Goal: Task Accomplishment & Management: Complete application form

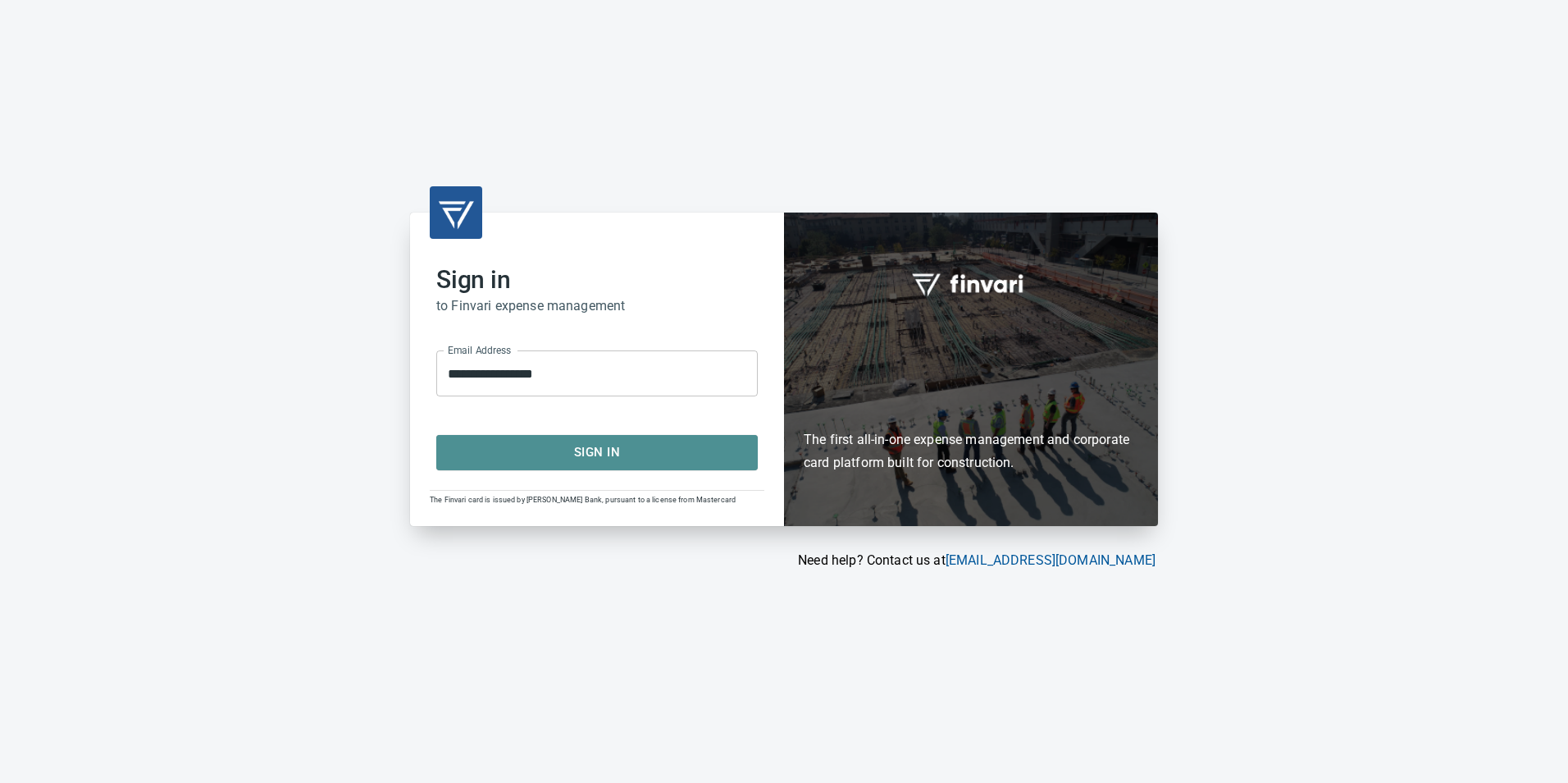
click at [525, 457] on span "Sign In" at bounding box center [597, 452] width 285 height 22
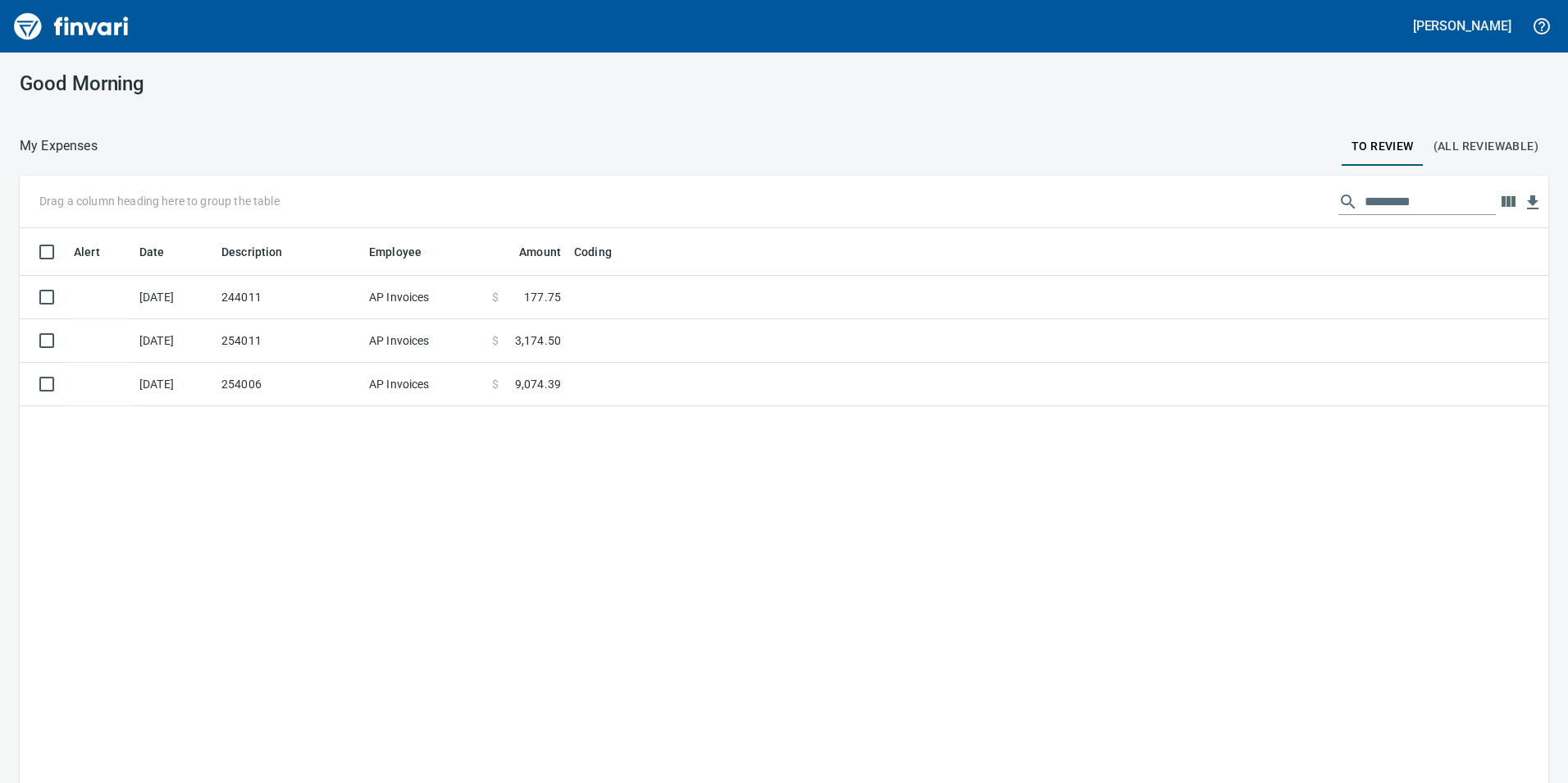
scroll to position [590, 1504]
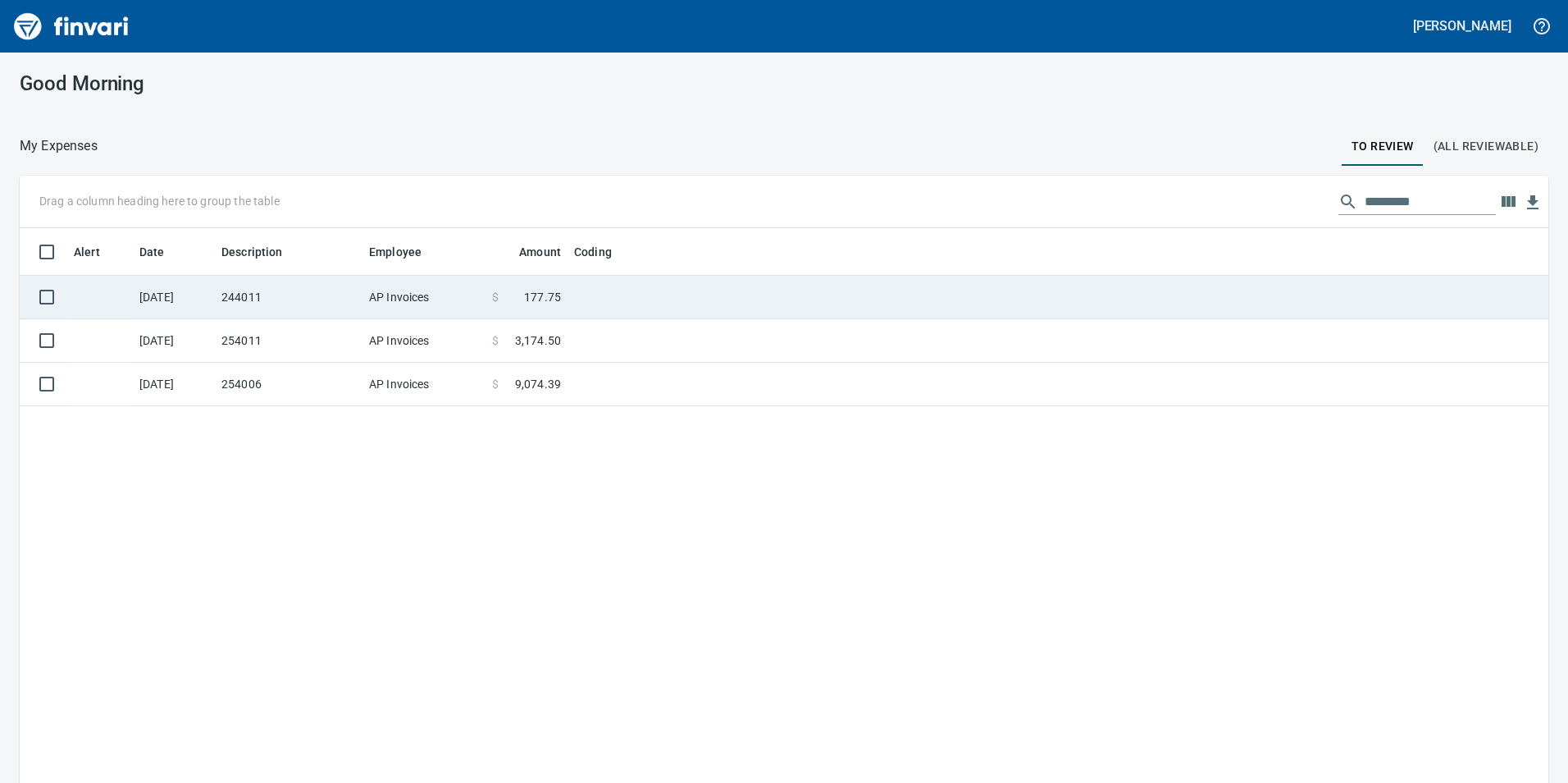
click at [314, 303] on td "244011" at bounding box center [288, 298] width 147 height 44
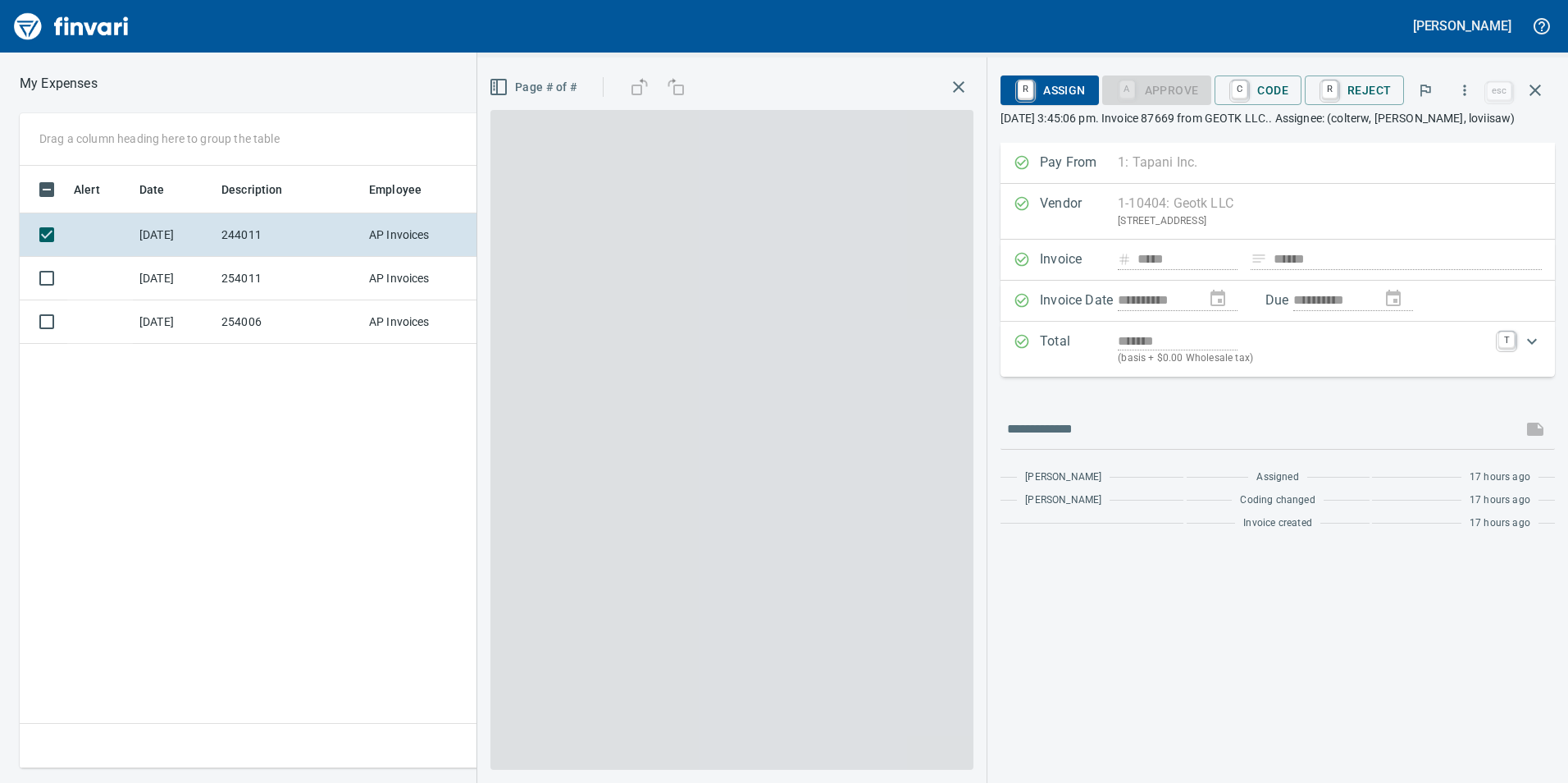
scroll to position [590, 1106]
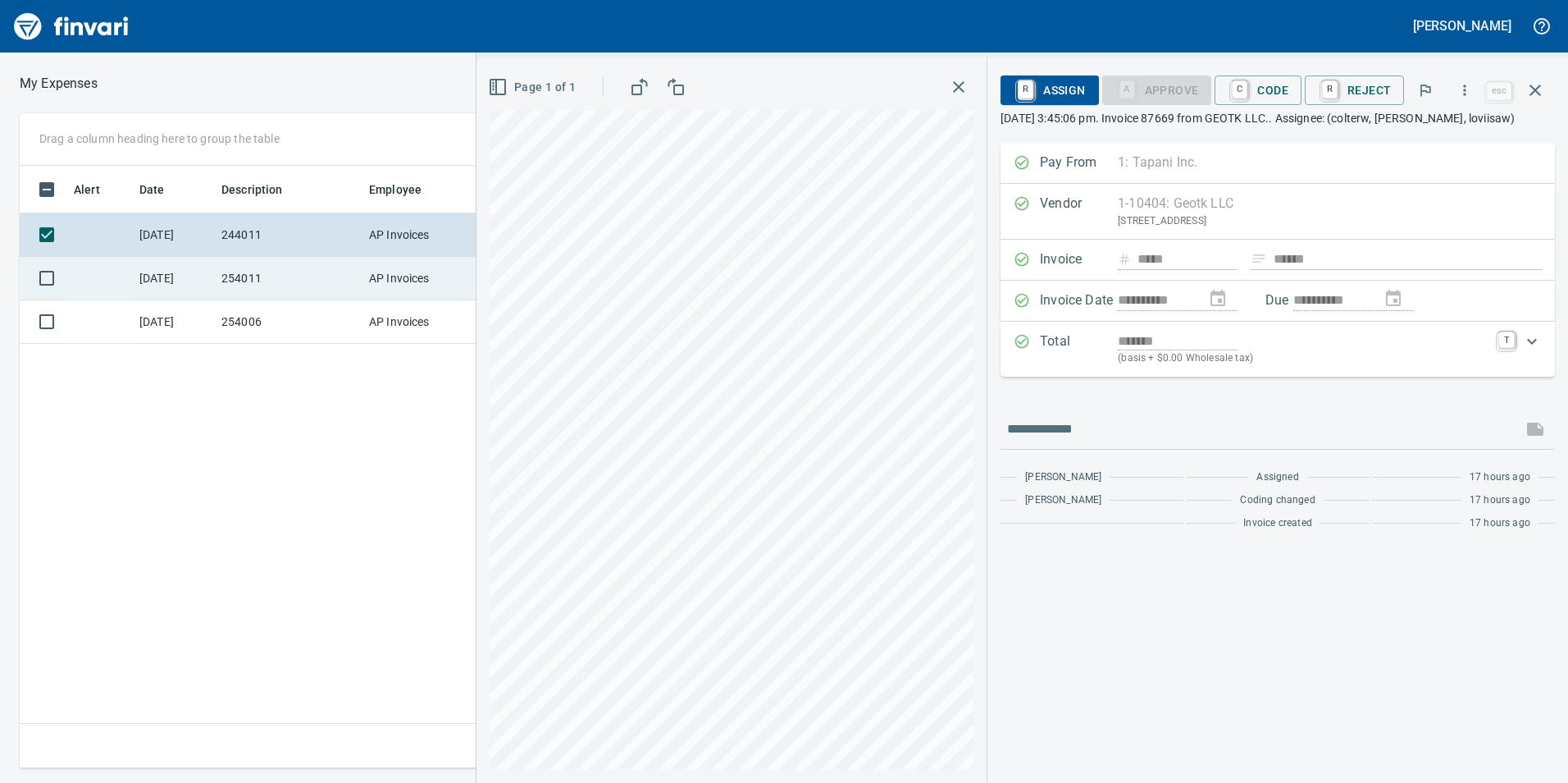
click at [322, 269] on td "254011" at bounding box center [288, 278] width 147 height 44
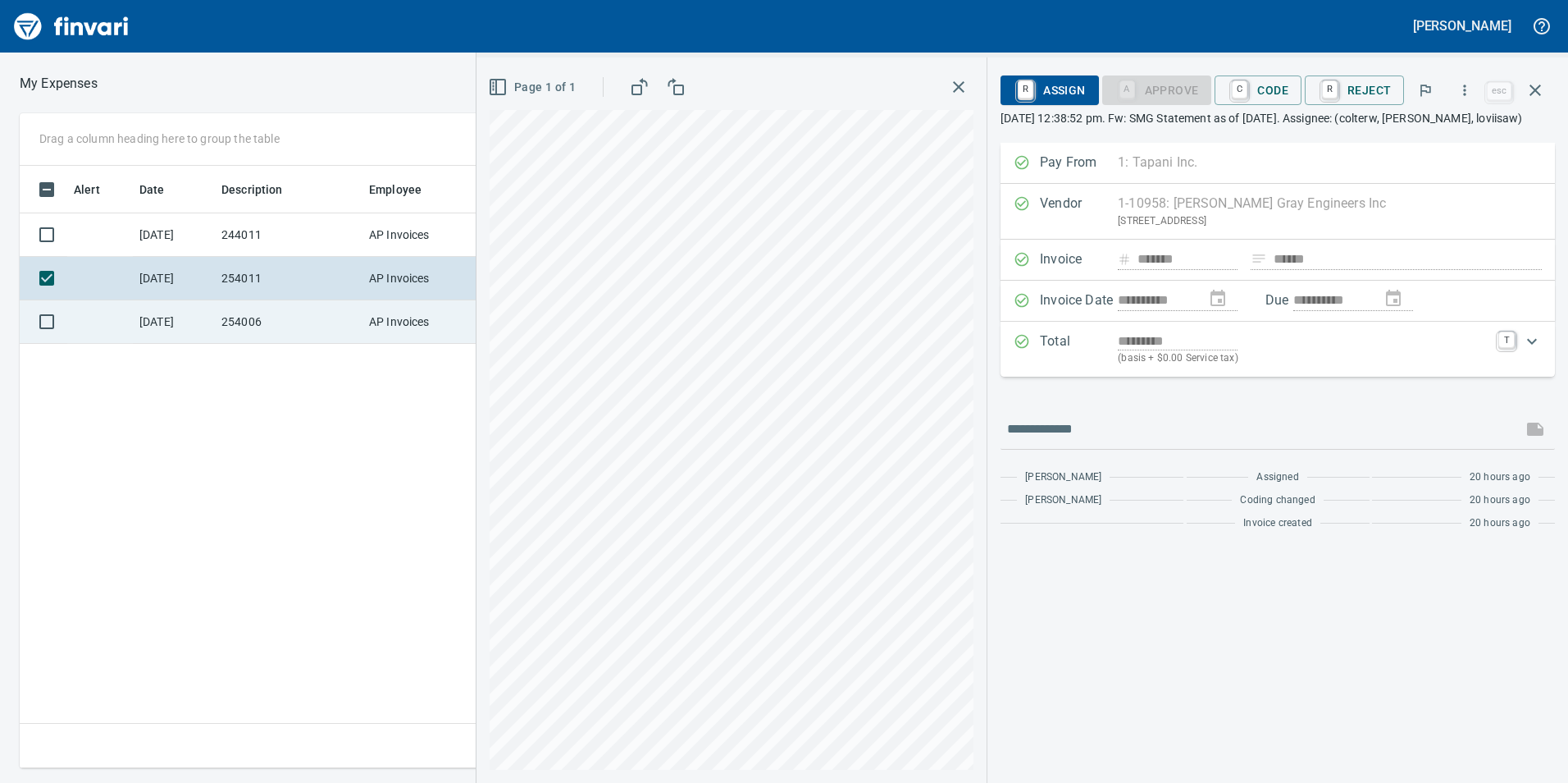
click at [328, 329] on td "254006" at bounding box center [288, 322] width 147 height 44
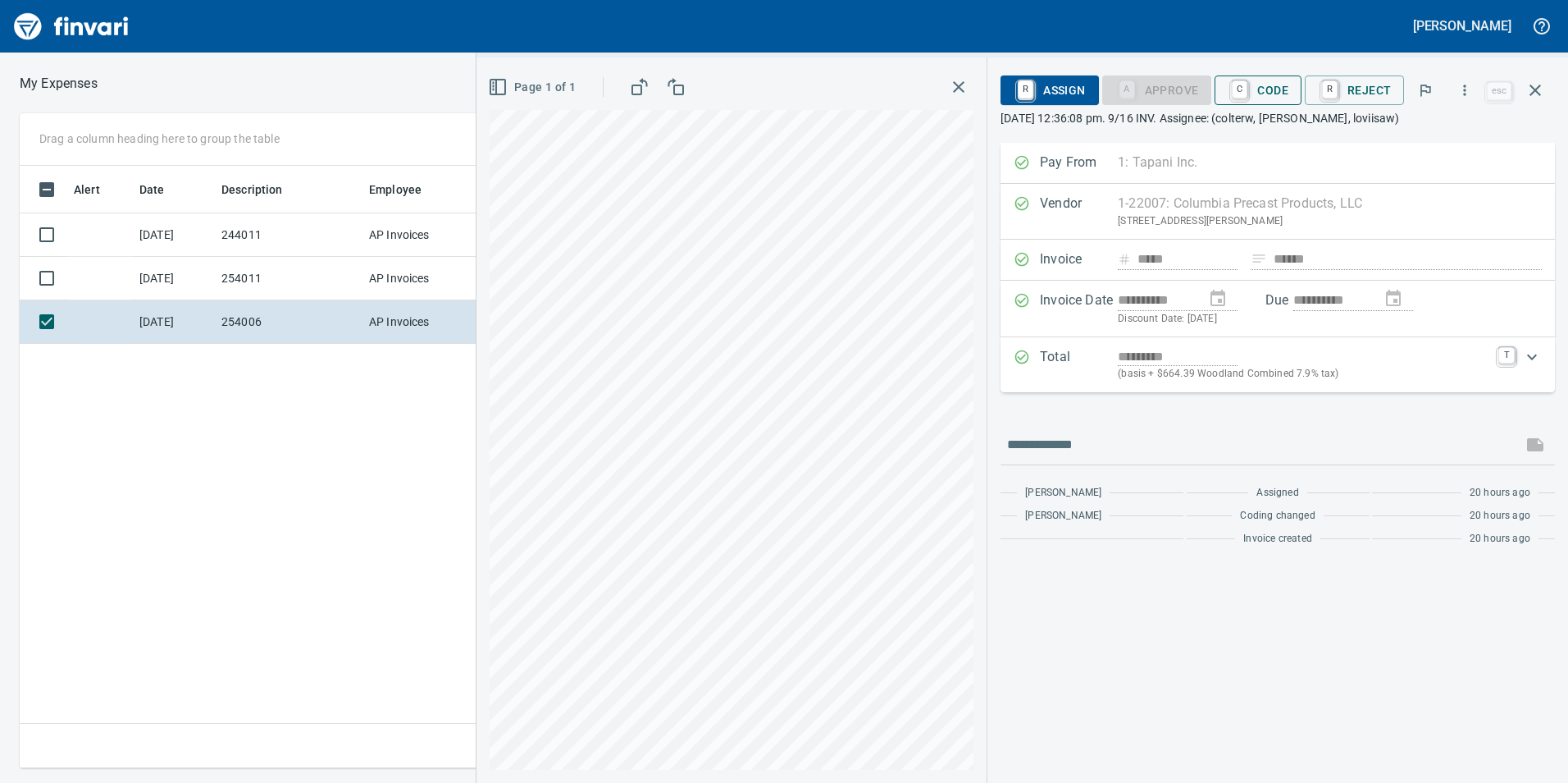
click at [1270, 102] on span "C Code" at bounding box center [1257, 90] width 60 height 28
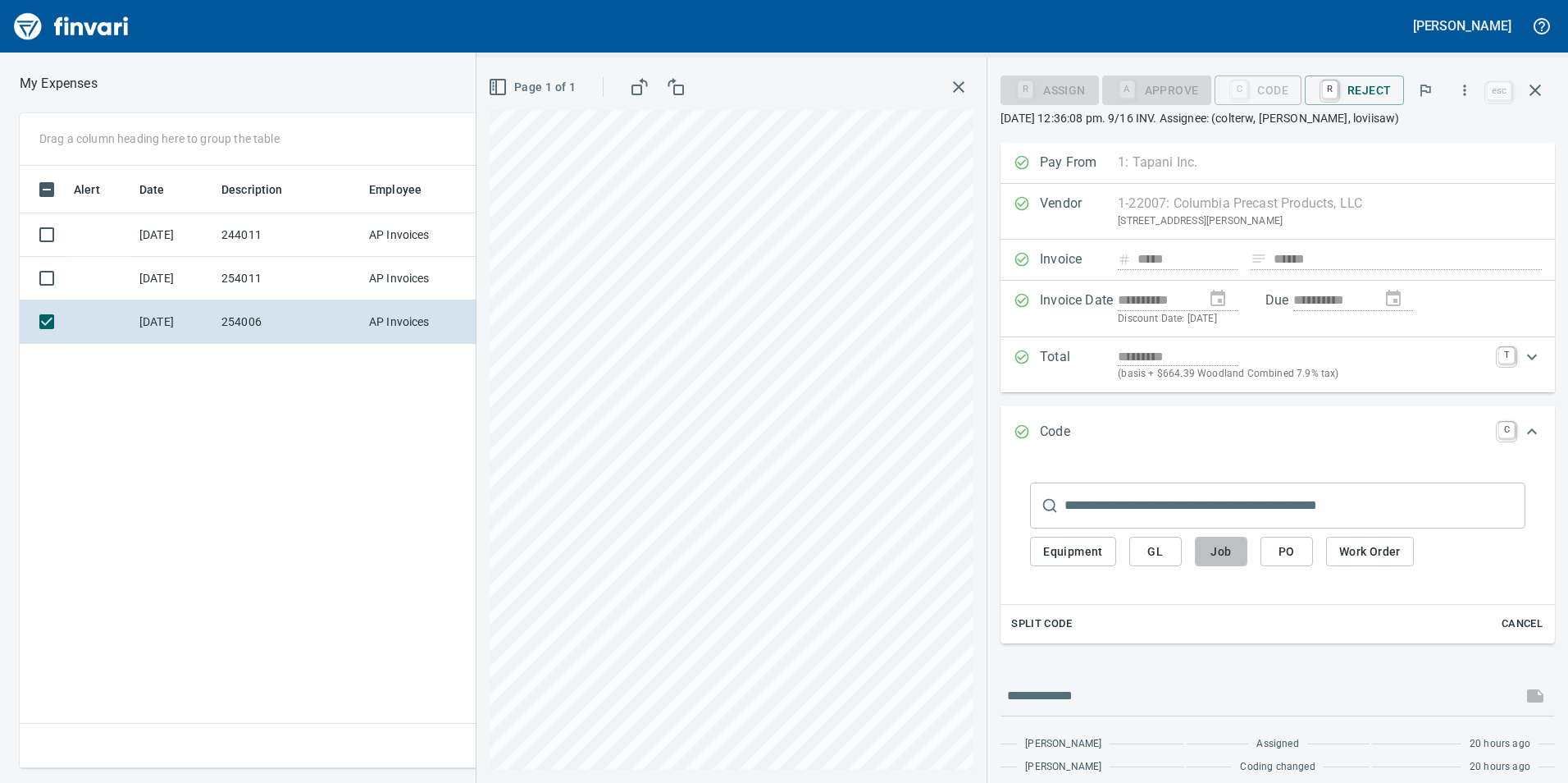
click at [1220, 565] on button "Job" at bounding box center [1221, 551] width 52 height 31
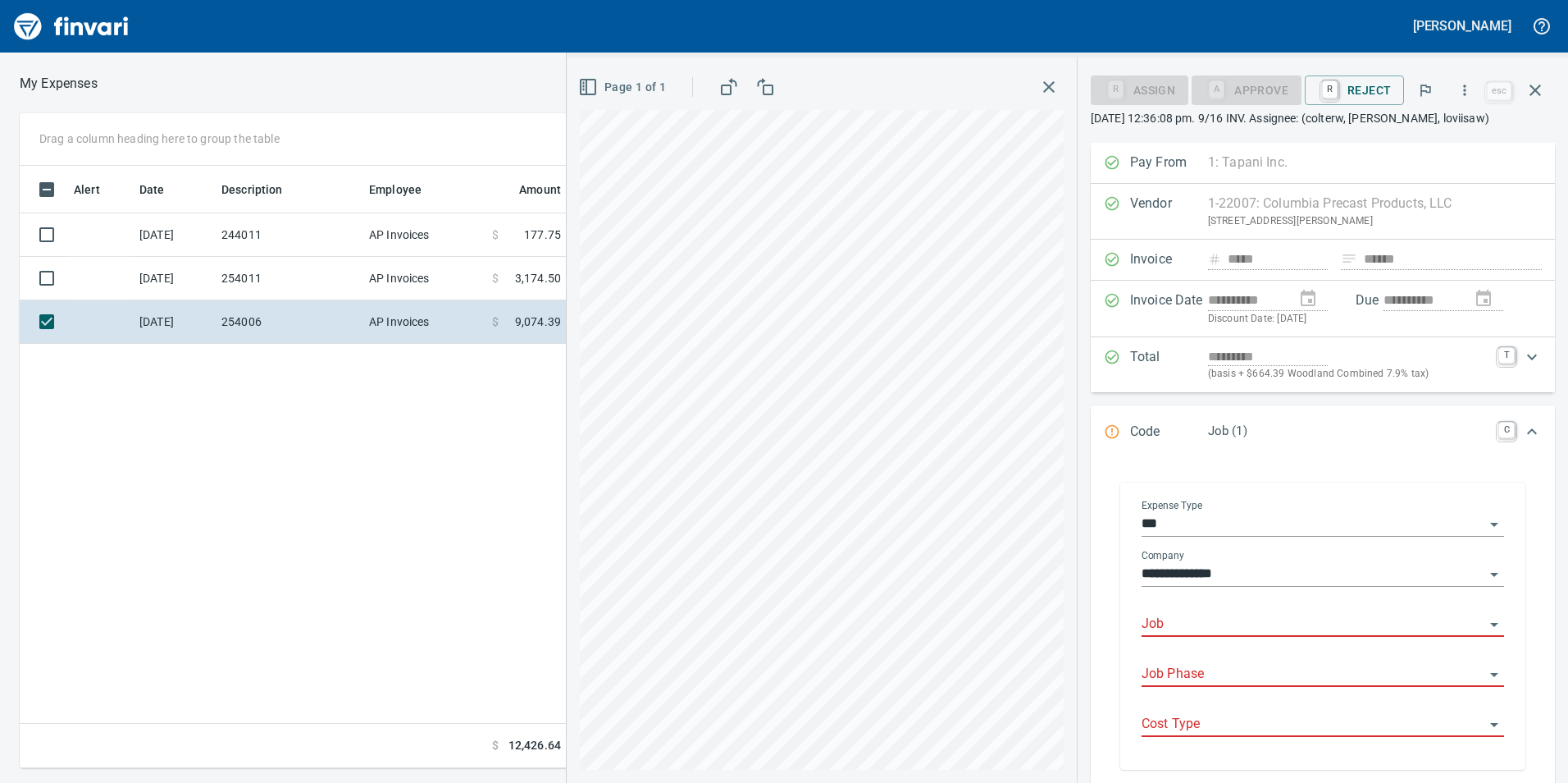
drag, startPoint x: 1295, startPoint y: 632, endPoint x: 1288, endPoint y: 626, distance: 9.2
click at [1288, 626] on input "Job" at bounding box center [1313, 624] width 342 height 23
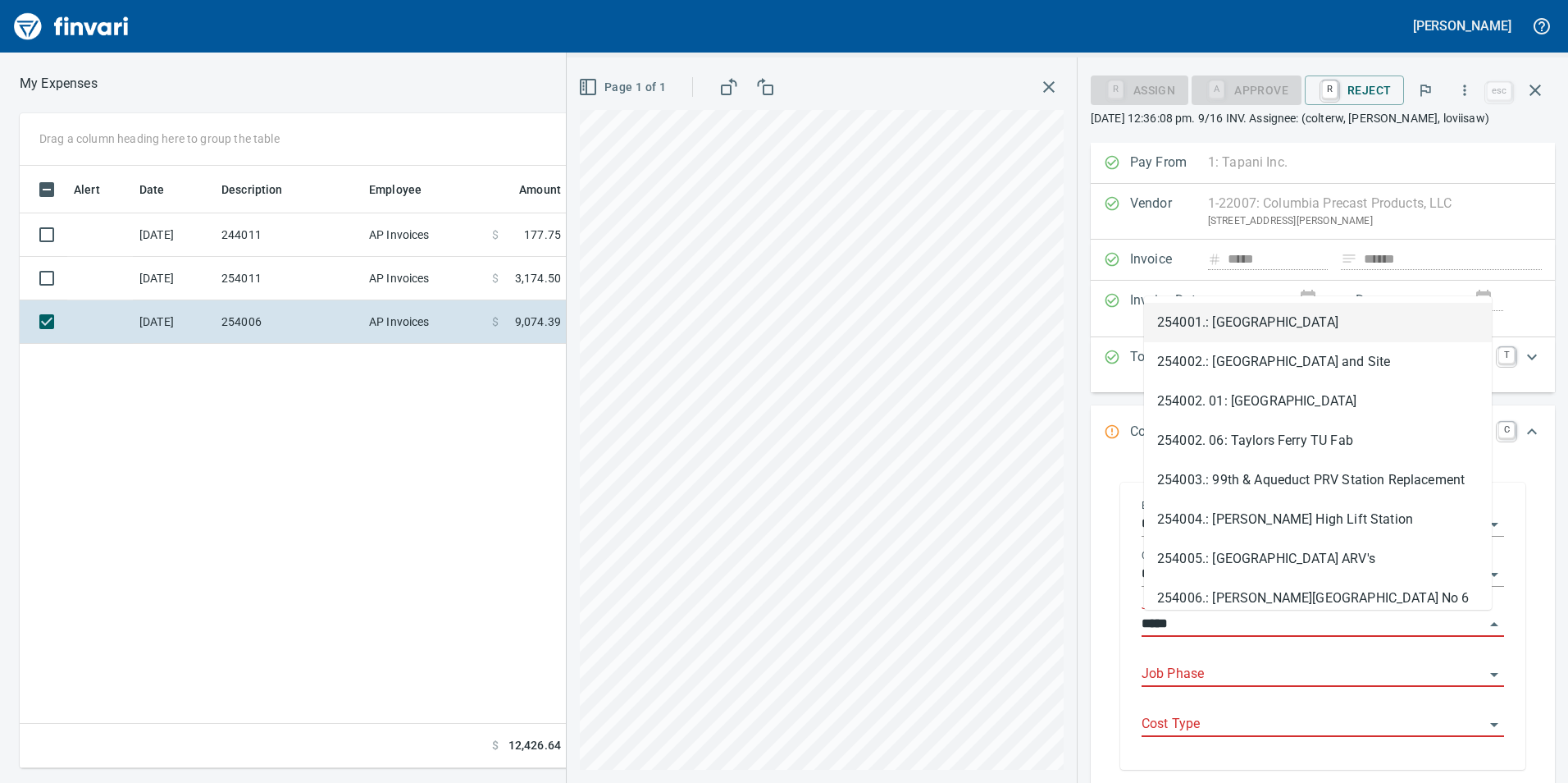
scroll to position [590, 1106]
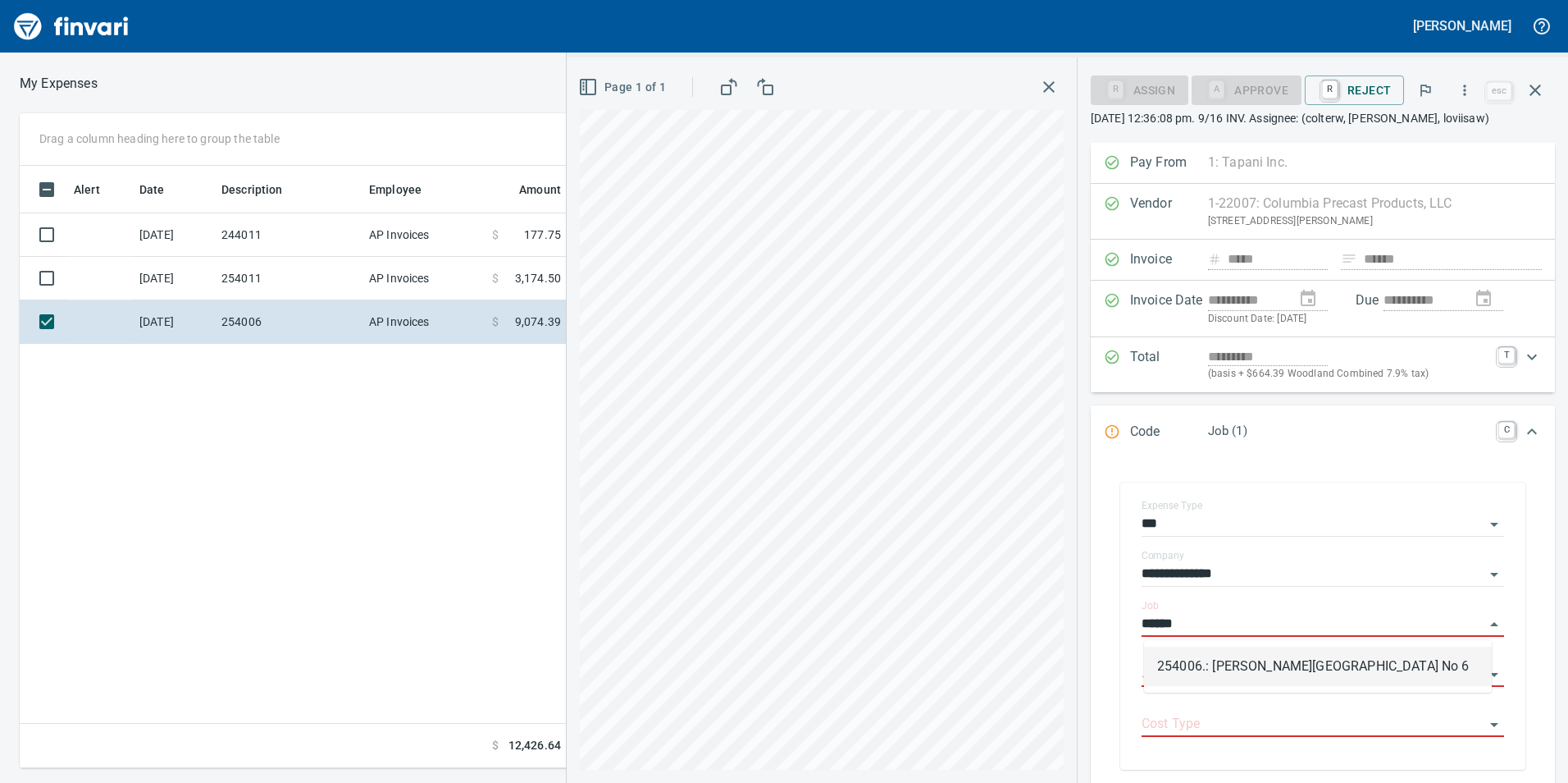
click at [1274, 659] on li "254006.: Tukes Mountain Reservoir No 6" at bounding box center [1317, 666] width 347 height 40
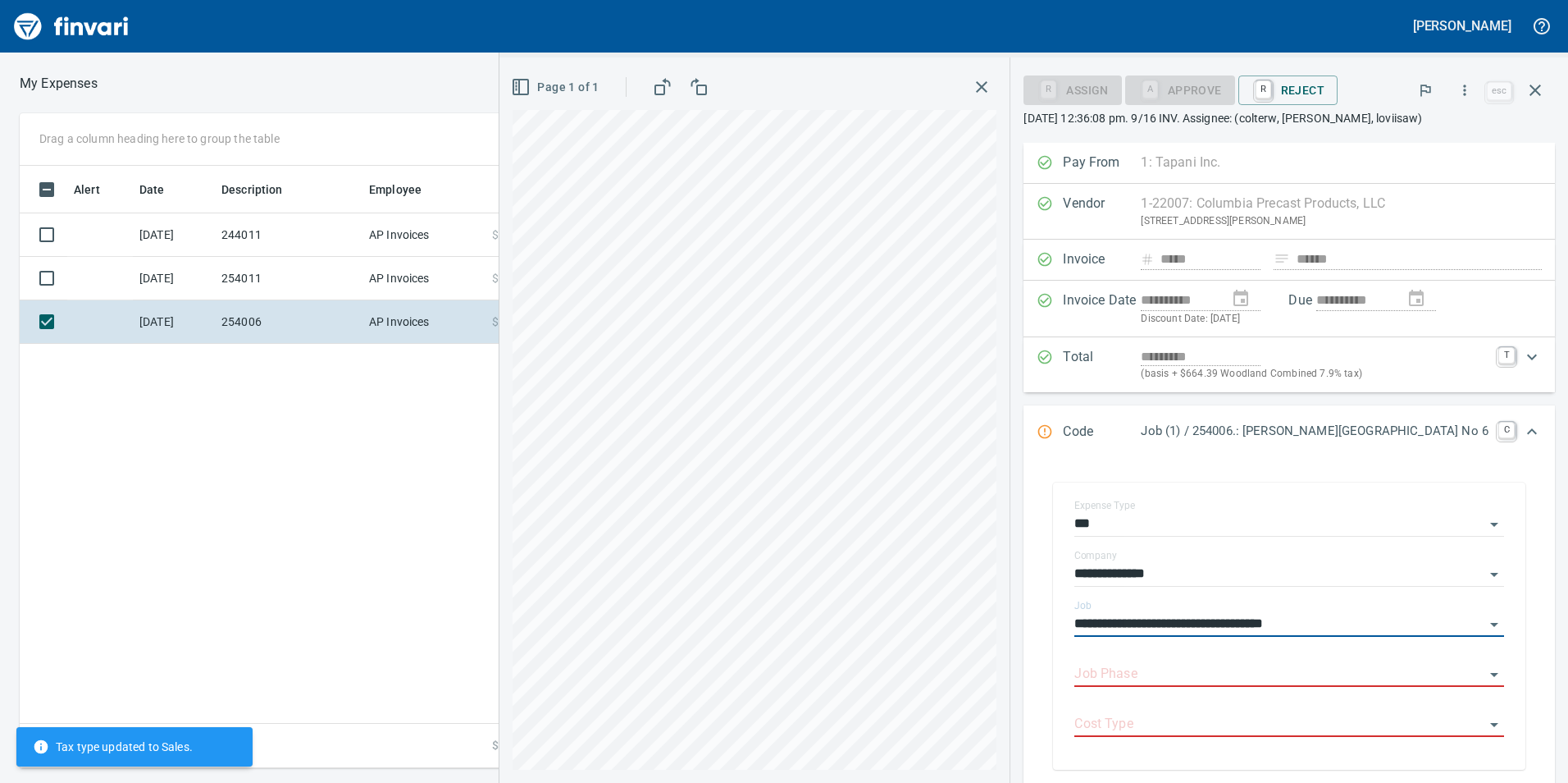
click at [1274, 659] on div "Job Phase" at bounding box center [1289, 667] width 429 height 37
type input "**********"
click at [1255, 713] on li "6108. .: Meter Vault" at bounding box center [1312, 717] width 359 height 40
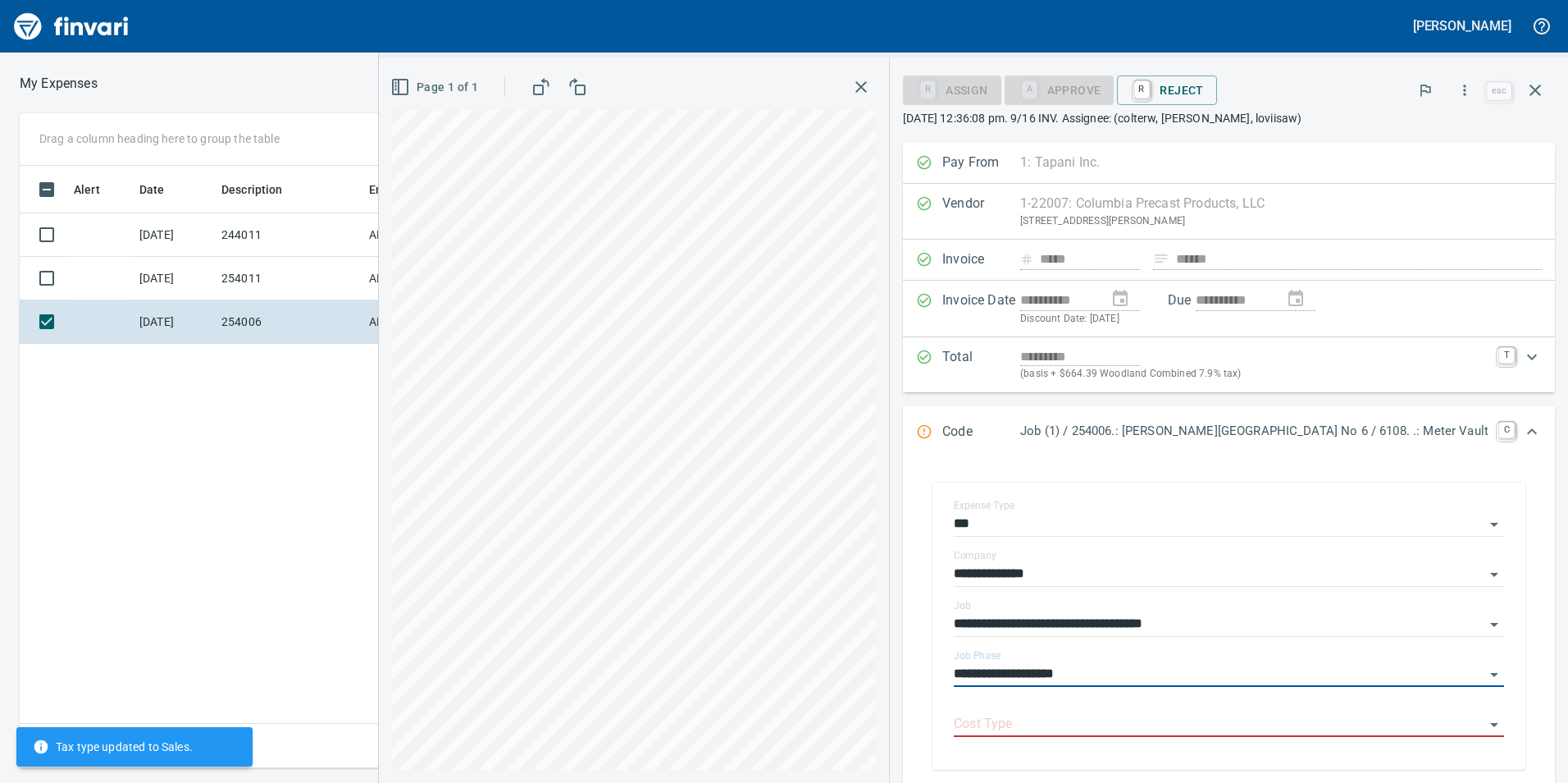
type input "**********"
click at [1255, 713] on input "Cost Type" at bounding box center [1219, 724] width 530 height 23
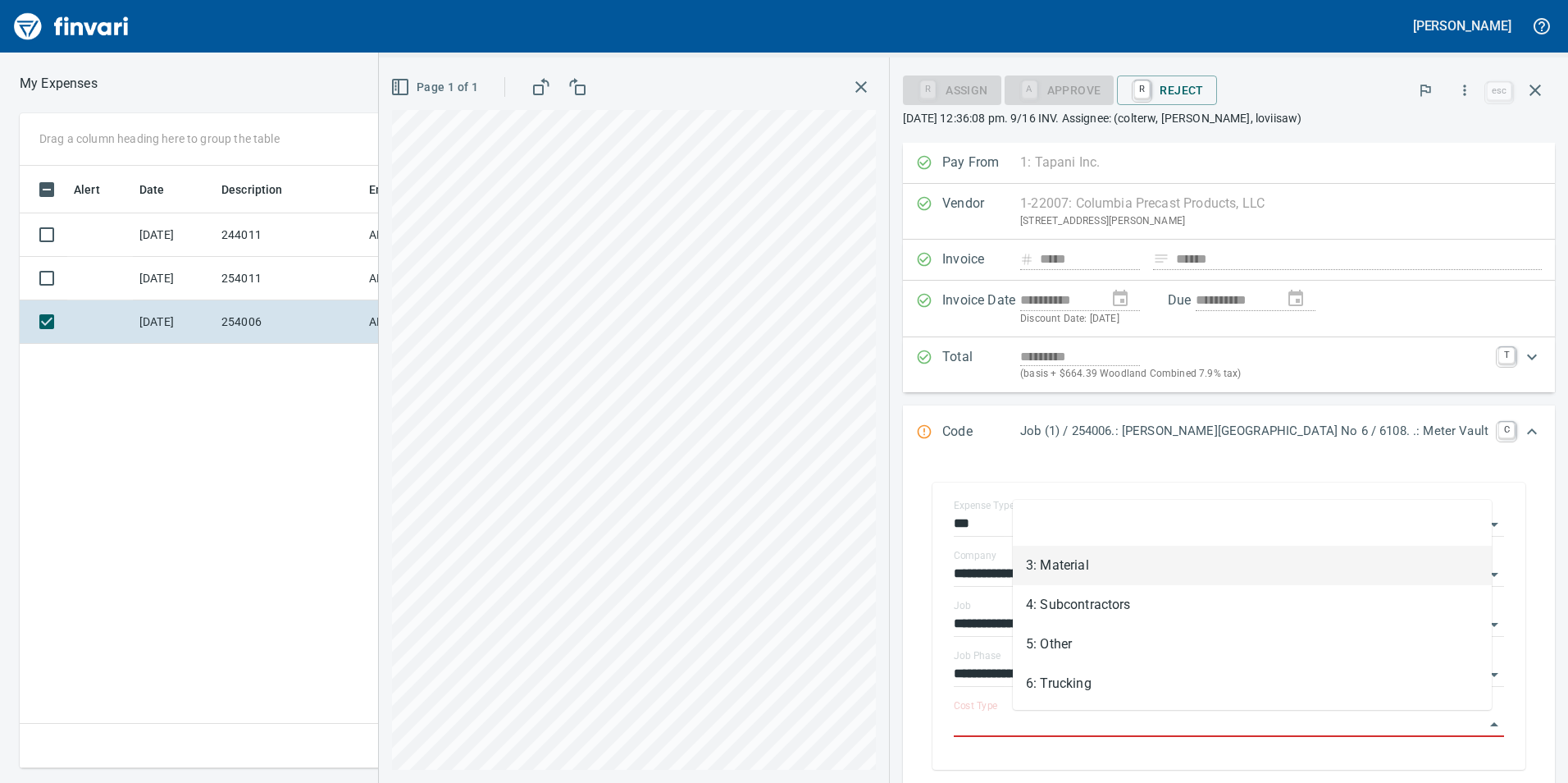
click at [1282, 575] on li "3: Material" at bounding box center [1252, 565] width 479 height 40
type input "**********"
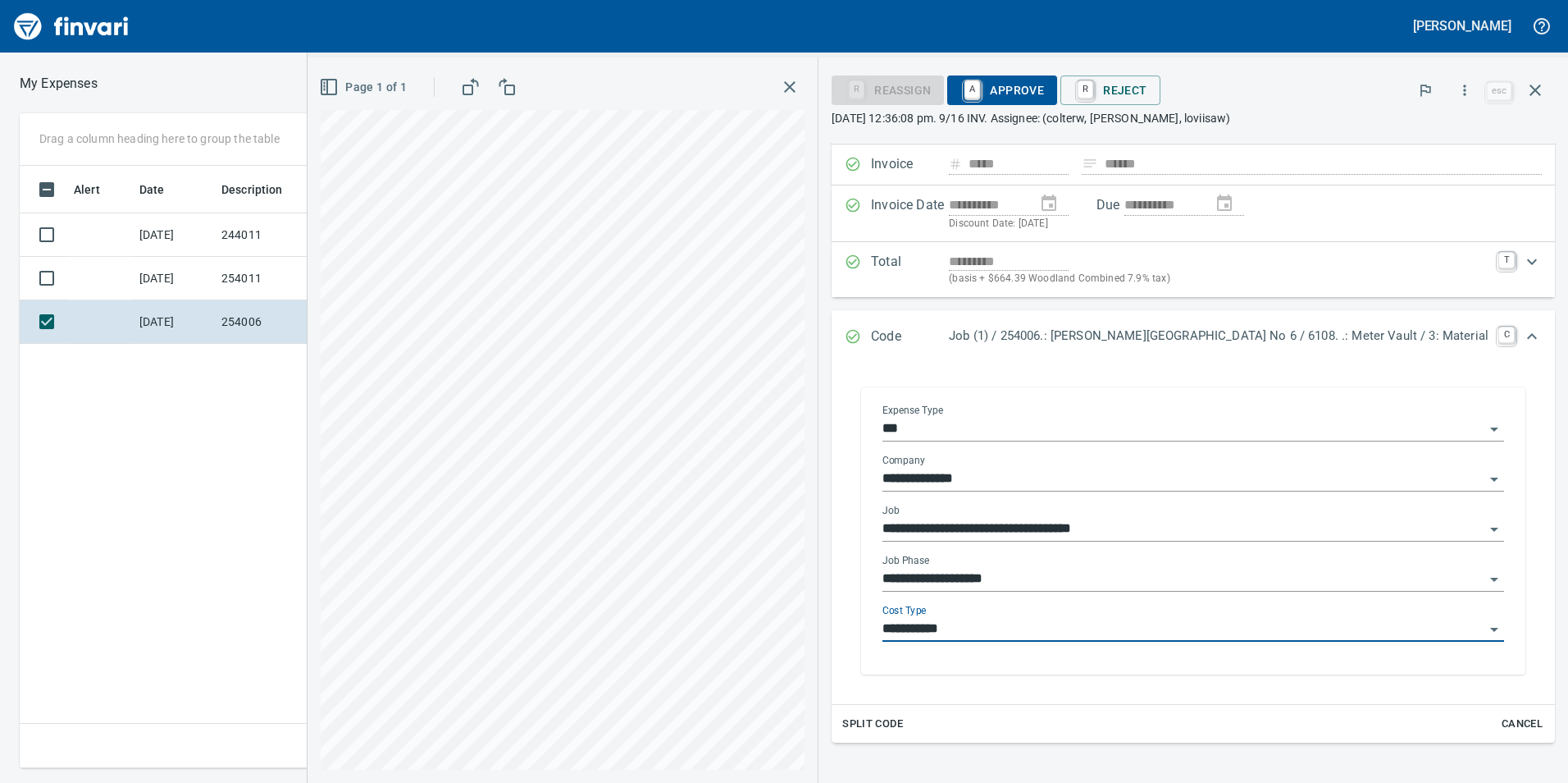
scroll to position [230, 0]
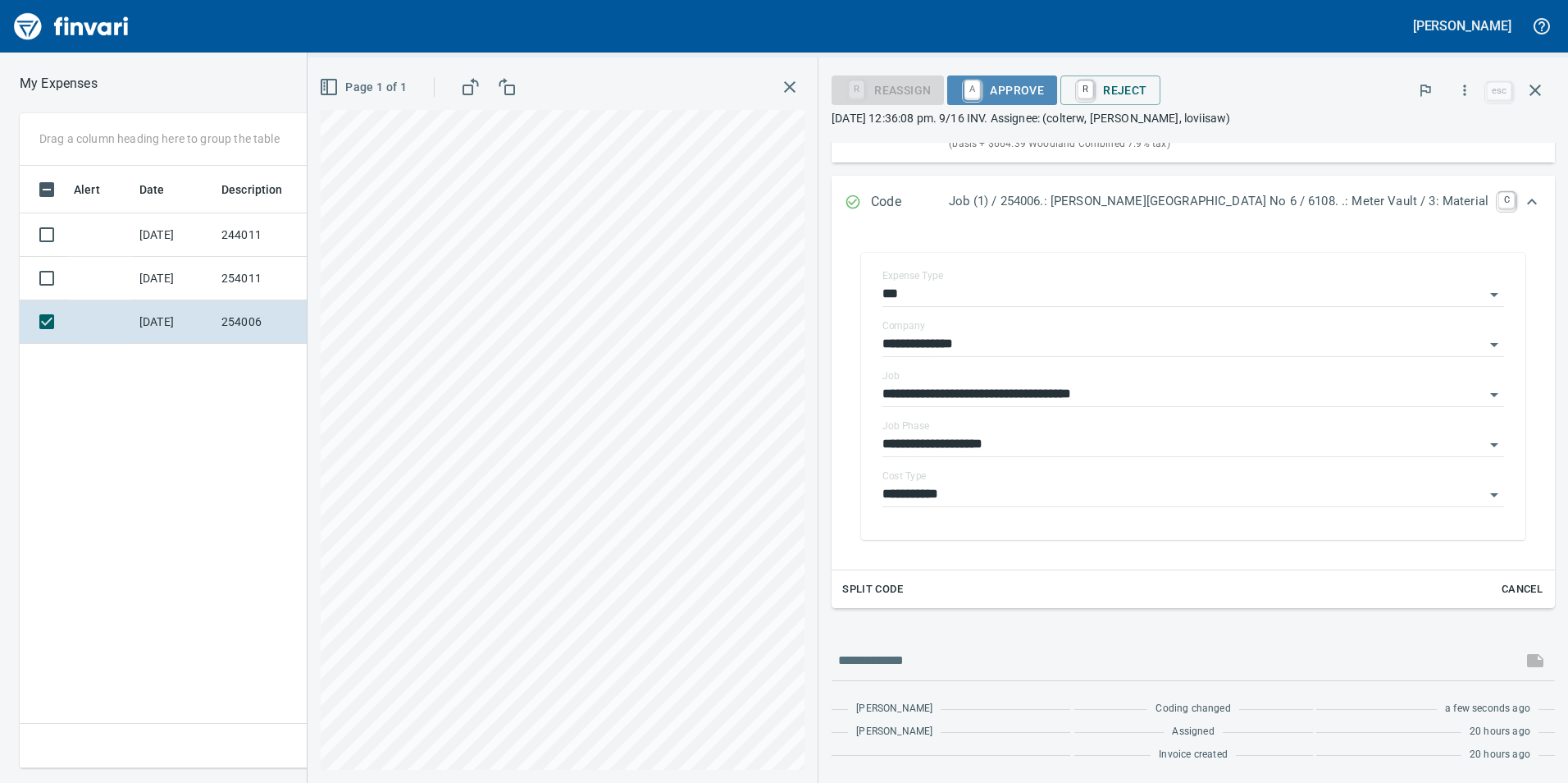
click at [1044, 89] on span "A Approve" at bounding box center [1002, 90] width 84 height 28
